Goal: Transaction & Acquisition: Purchase product/service

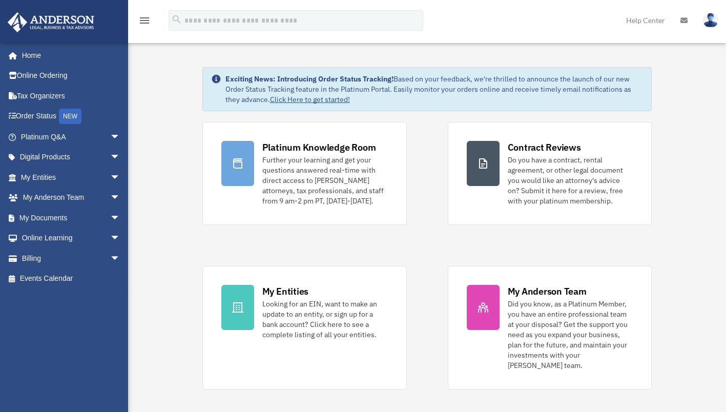
click at [58, 253] on link "Billing arrow_drop_down" at bounding box center [71, 258] width 129 height 20
click at [110, 259] on span "arrow_drop_down" at bounding box center [120, 258] width 20 height 21
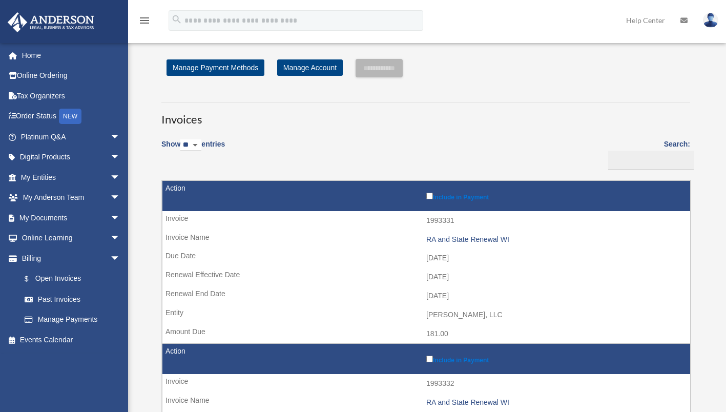
click at [75, 274] on link "$ Open Invoices" at bounding box center [69, 278] width 111 height 21
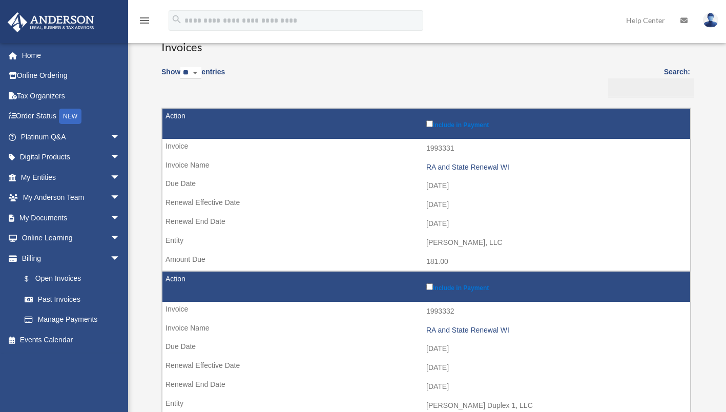
scroll to position [73, 0]
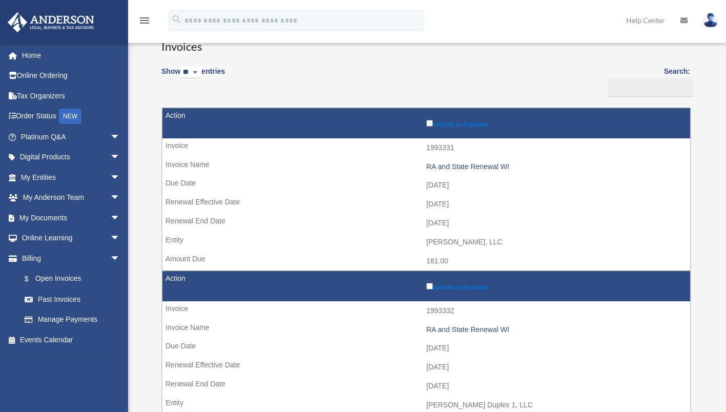
click at [429, 281] on label "Include in Payment" at bounding box center [555, 286] width 259 height 10
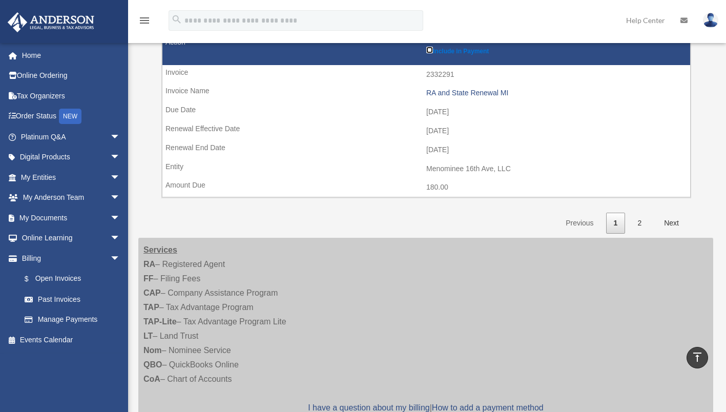
scroll to position [1616, 0]
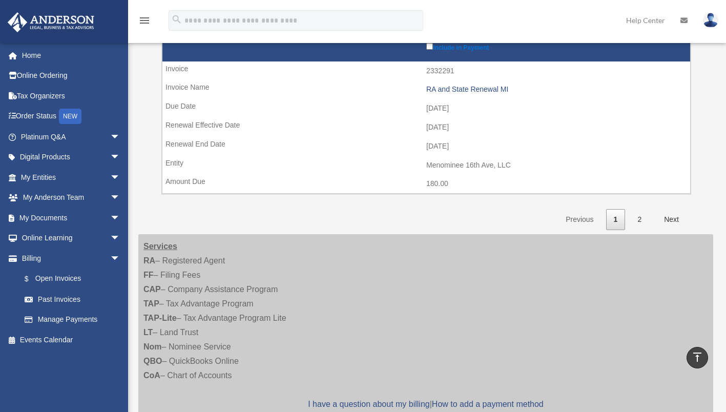
click at [676, 222] on link "Next" at bounding box center [671, 219] width 30 height 21
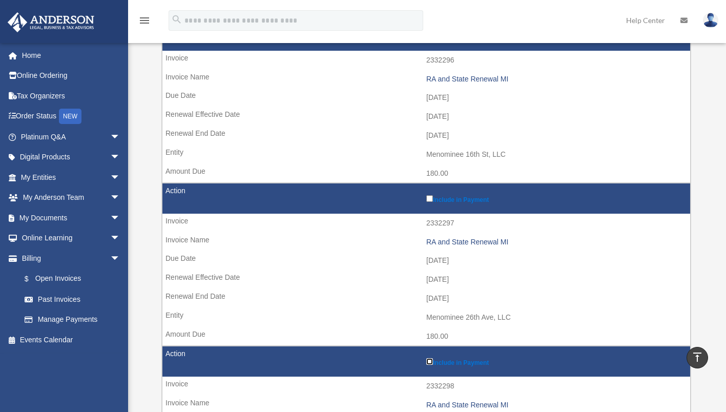
scroll to position [484, 0]
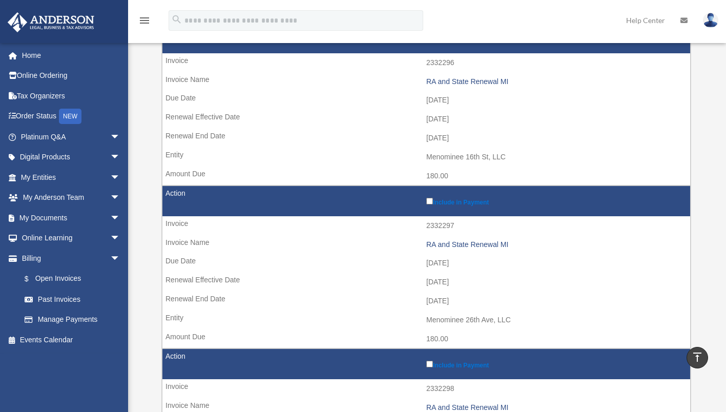
click at [430, 204] on label "Include in Payment" at bounding box center [555, 201] width 259 height 10
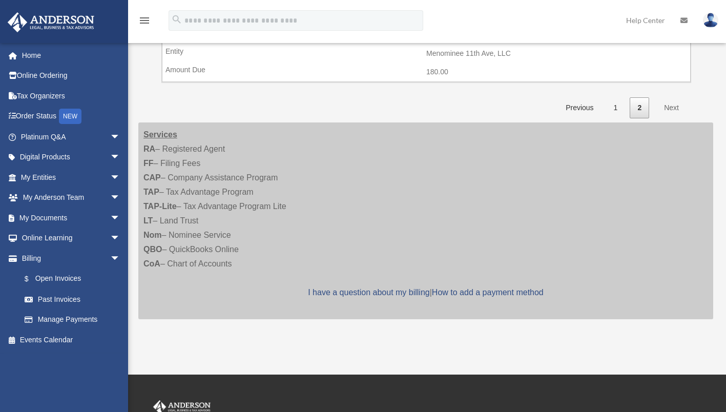
scroll to position [1013, 0]
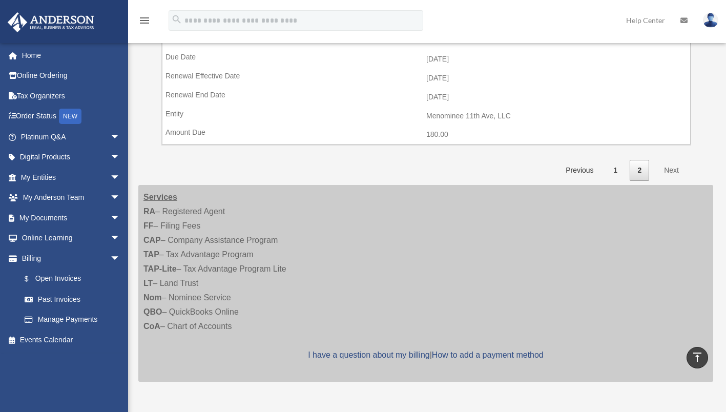
click at [572, 173] on link "Previous" at bounding box center [579, 170] width 43 height 21
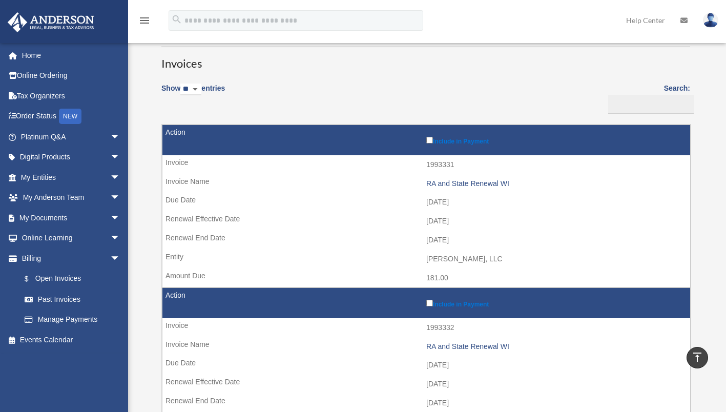
scroll to position [0, 0]
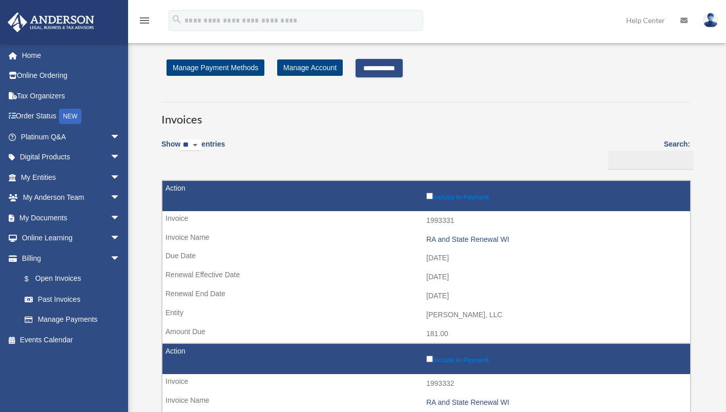
click at [383, 74] on input "**********" at bounding box center [379, 68] width 47 height 18
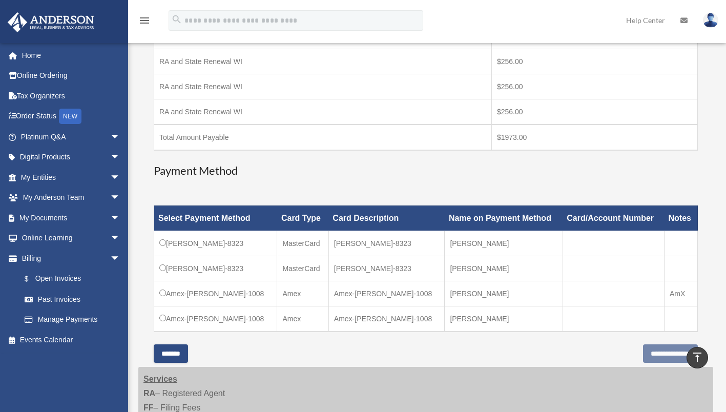
scroll to position [312, 0]
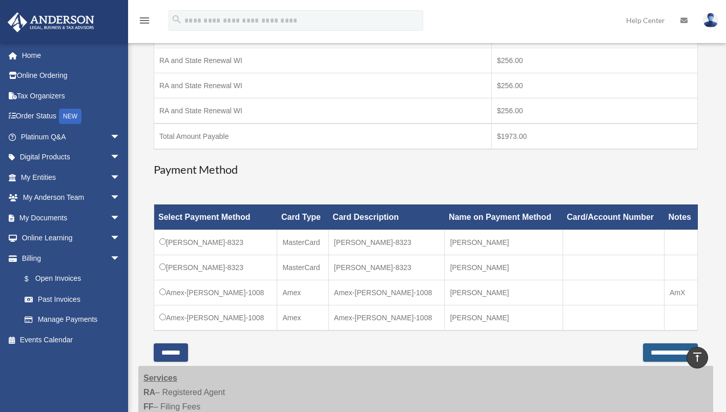
click at [643, 352] on input "**********" at bounding box center [670, 352] width 55 height 18
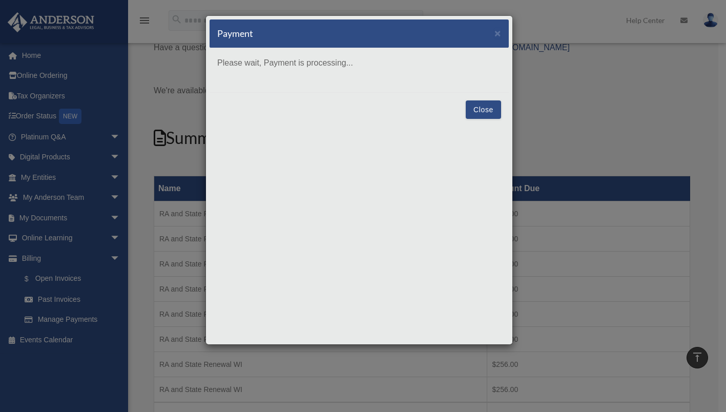
scroll to position [0, 0]
